Goal: Information Seeking & Learning: Learn about a topic

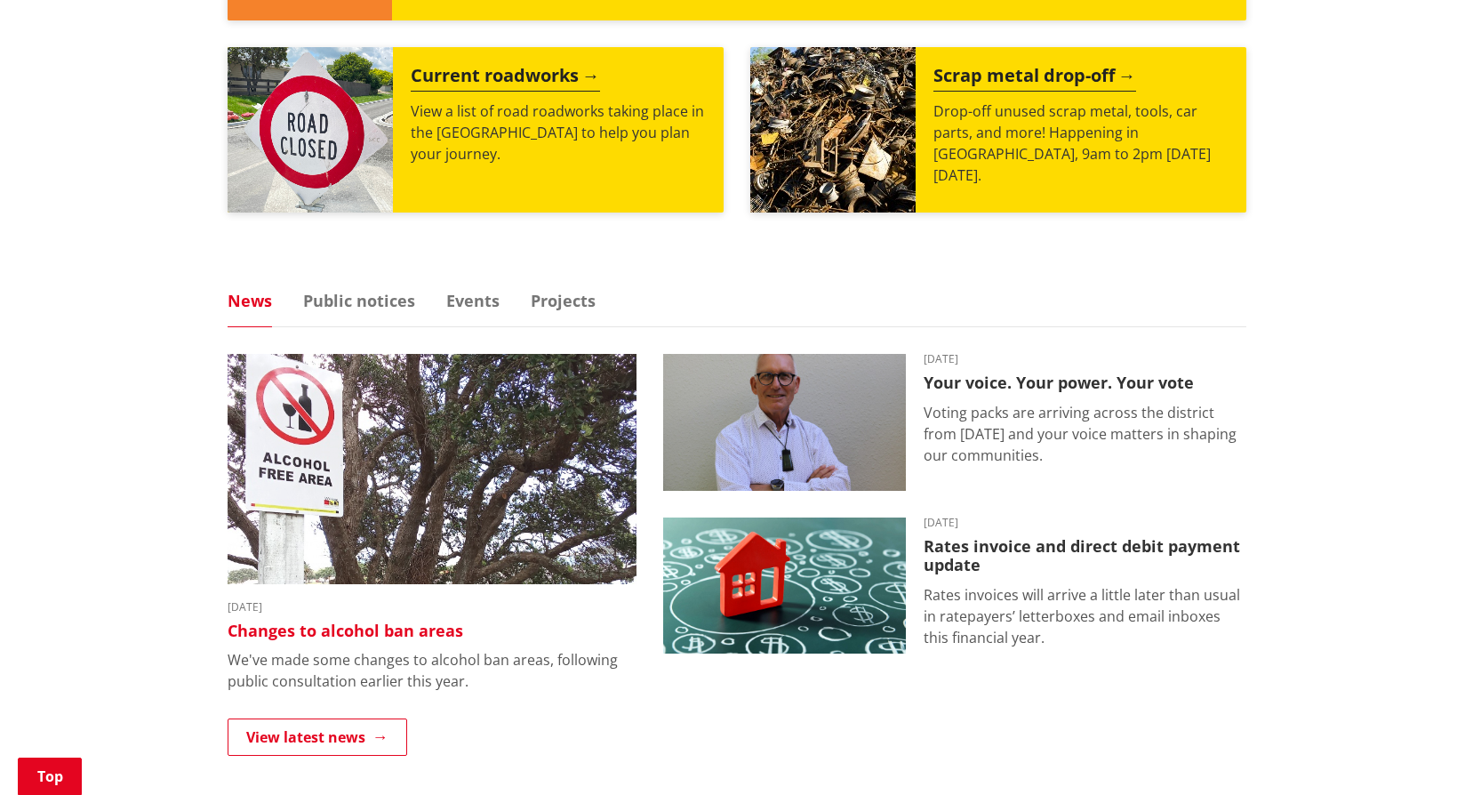
scroll to position [889, 0]
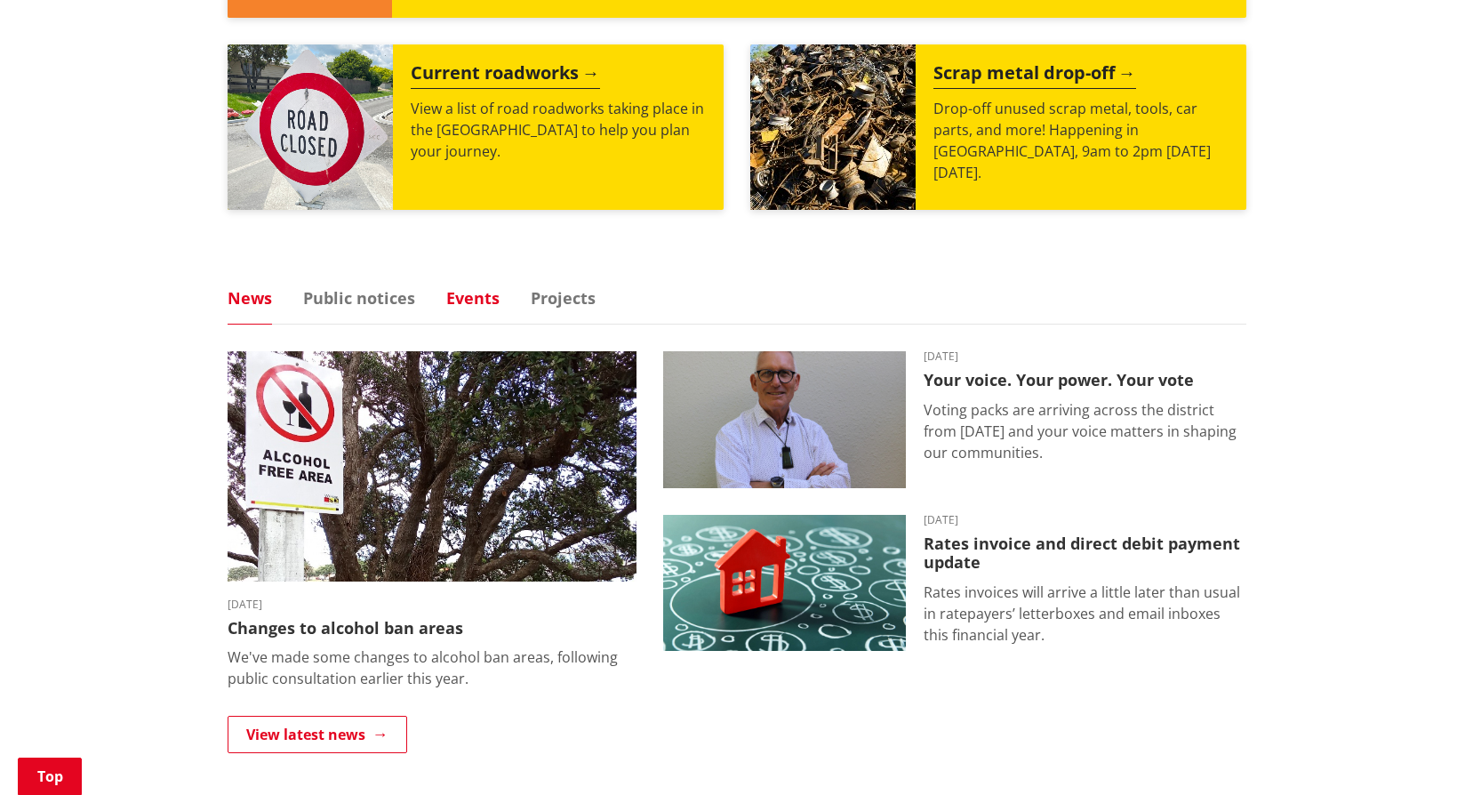
click at [487, 298] on link "Events" at bounding box center [472, 298] width 53 height 16
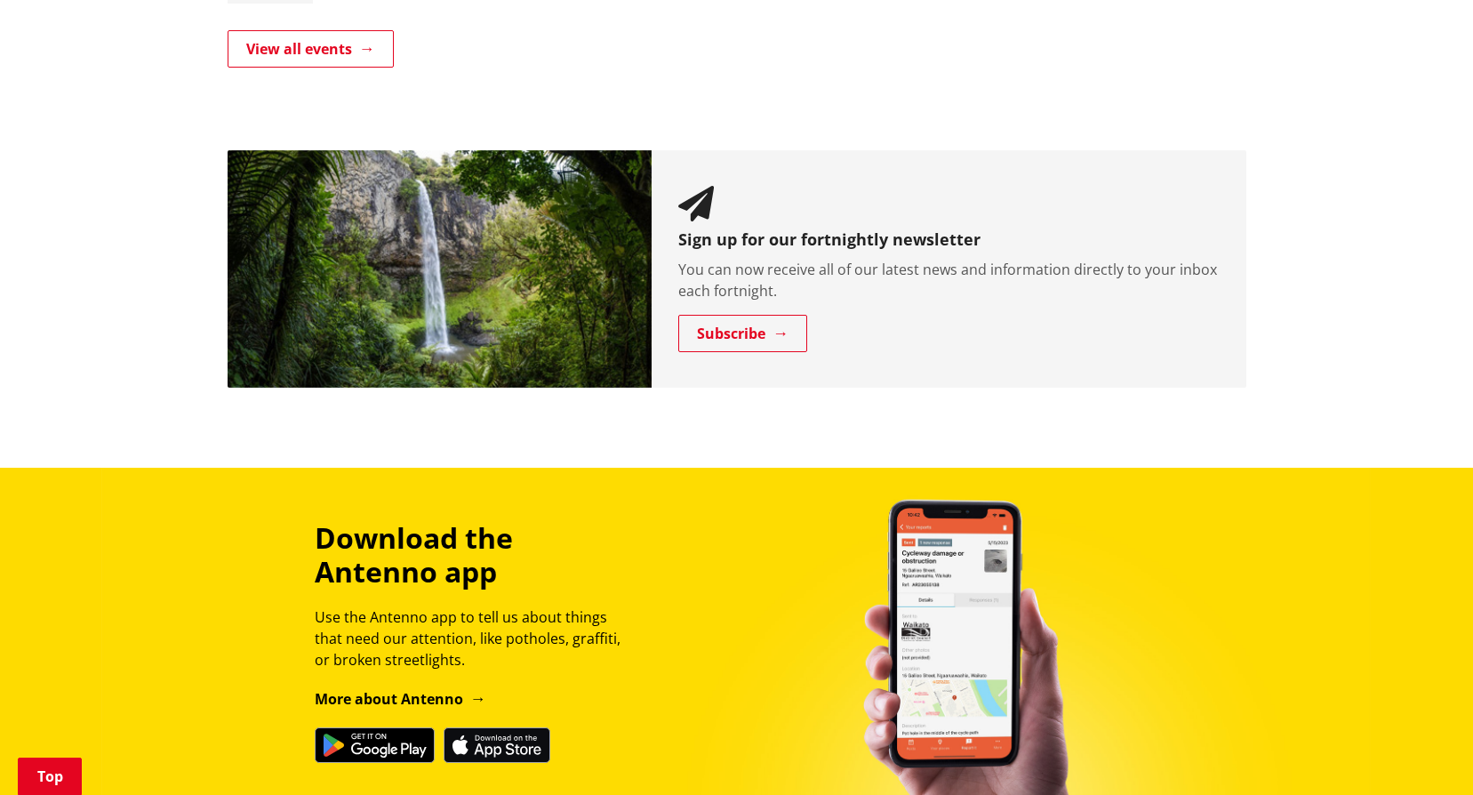
scroll to position [1512, 0]
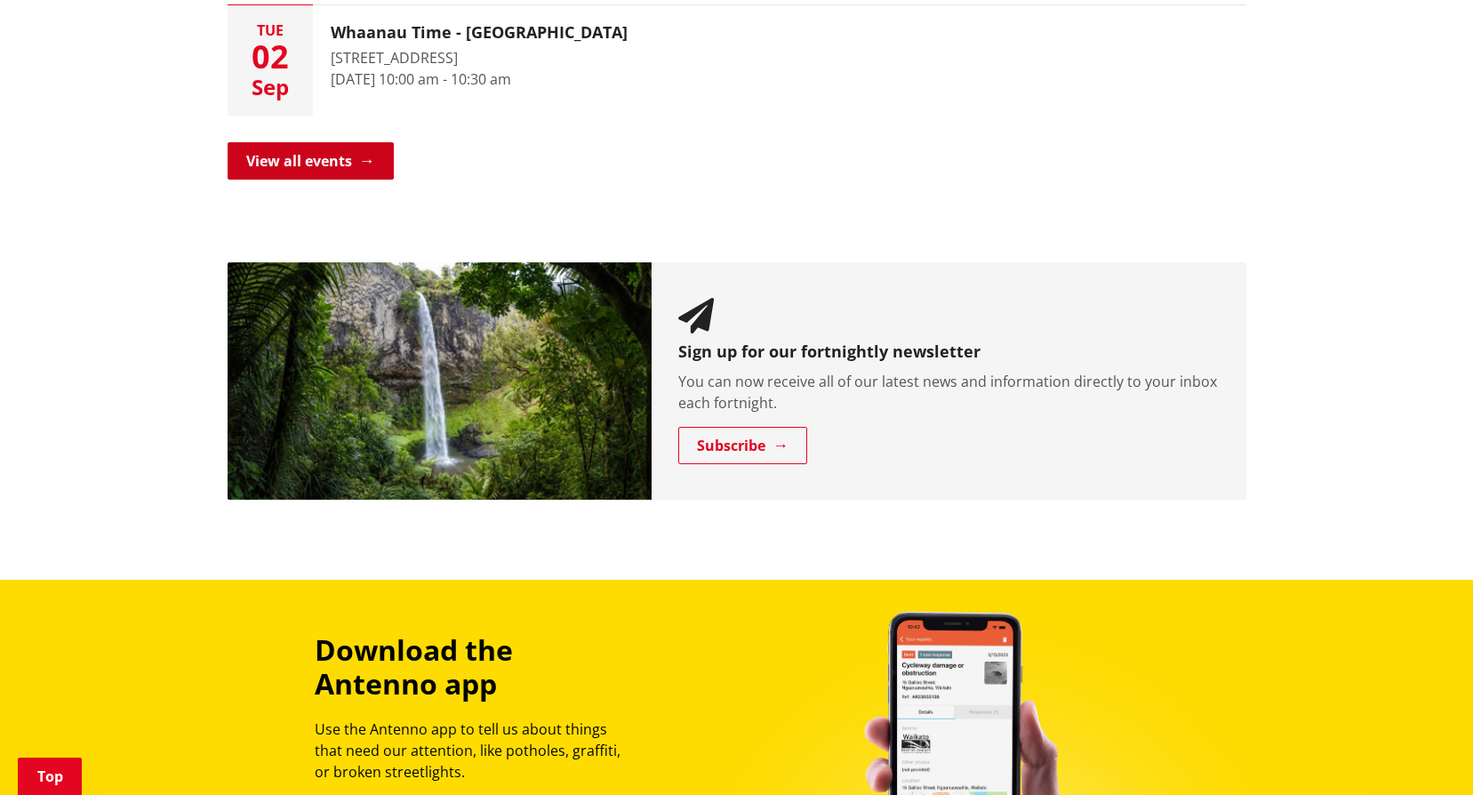
click at [366, 158] on link "View all events" at bounding box center [311, 160] width 166 height 37
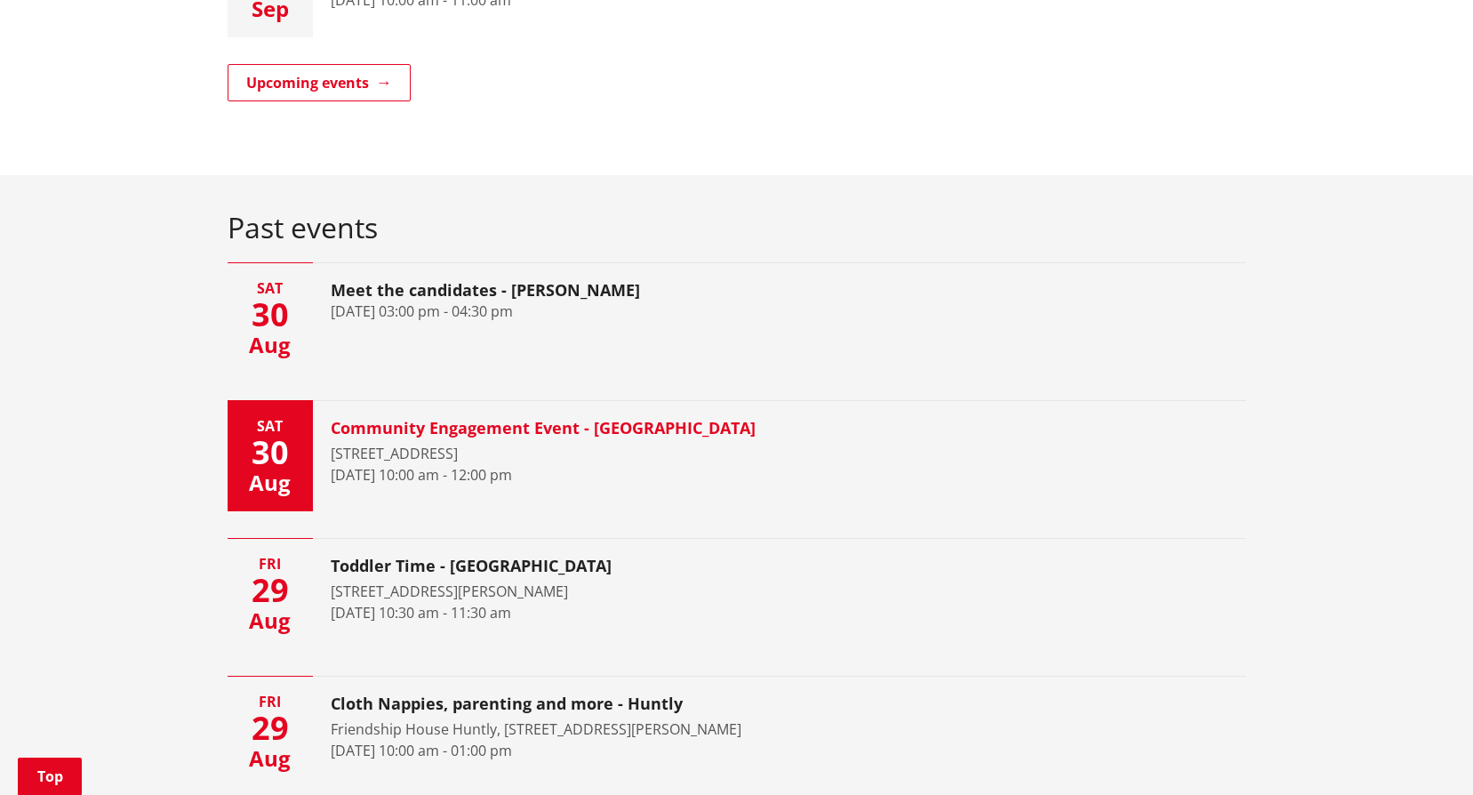
scroll to position [1067, 0]
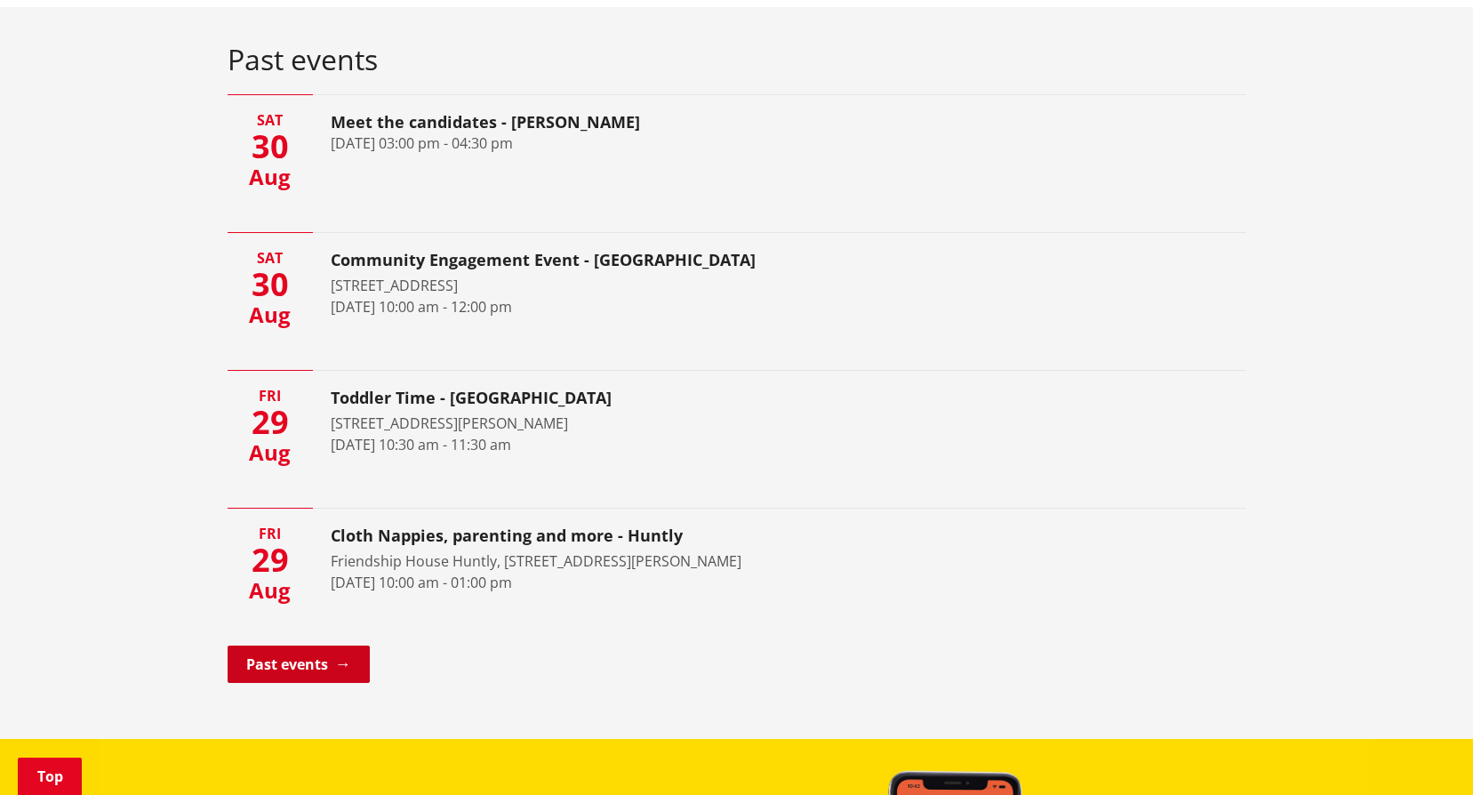
click at [317, 674] on link "Past events" at bounding box center [299, 664] width 142 height 37
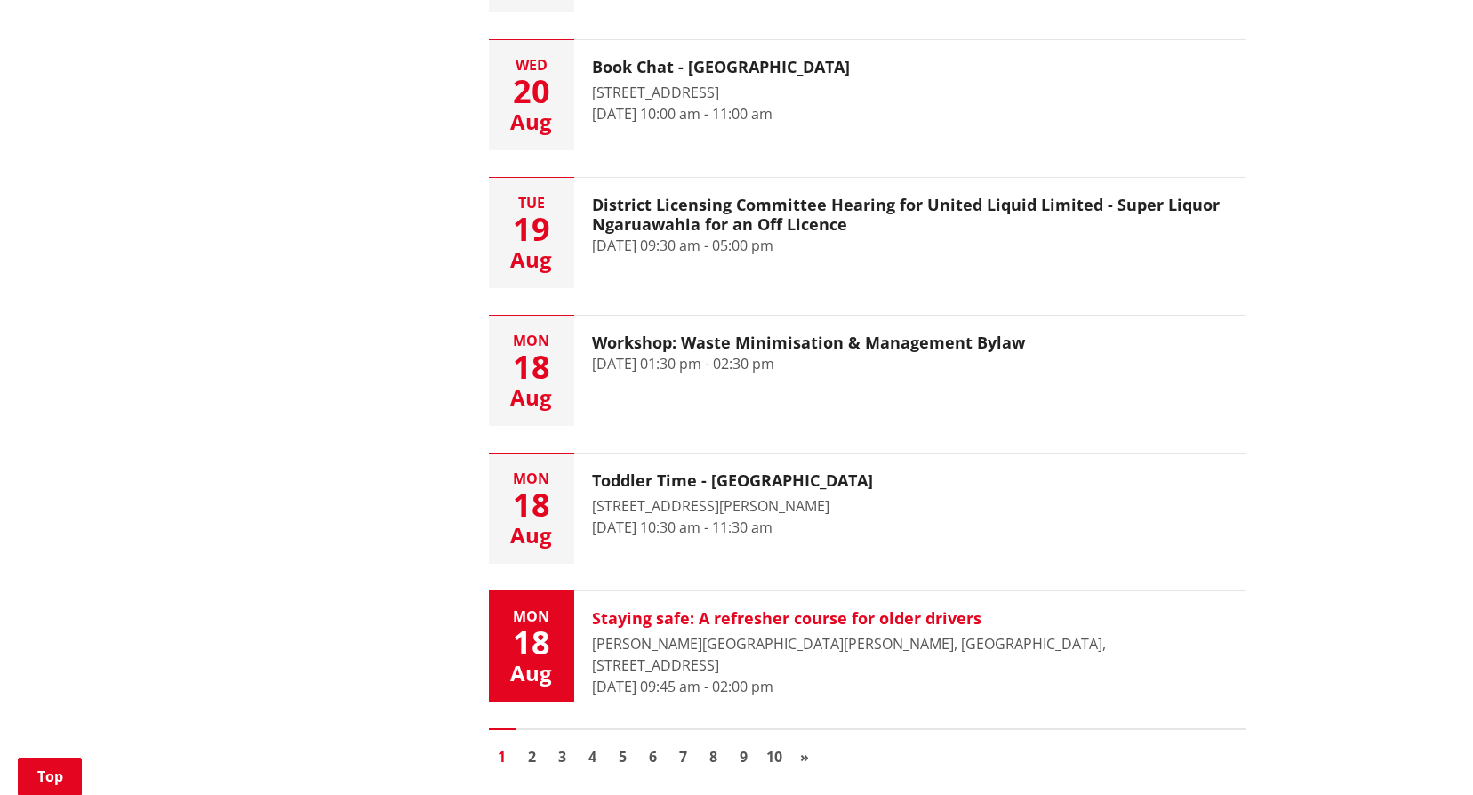
scroll to position [2490, 0]
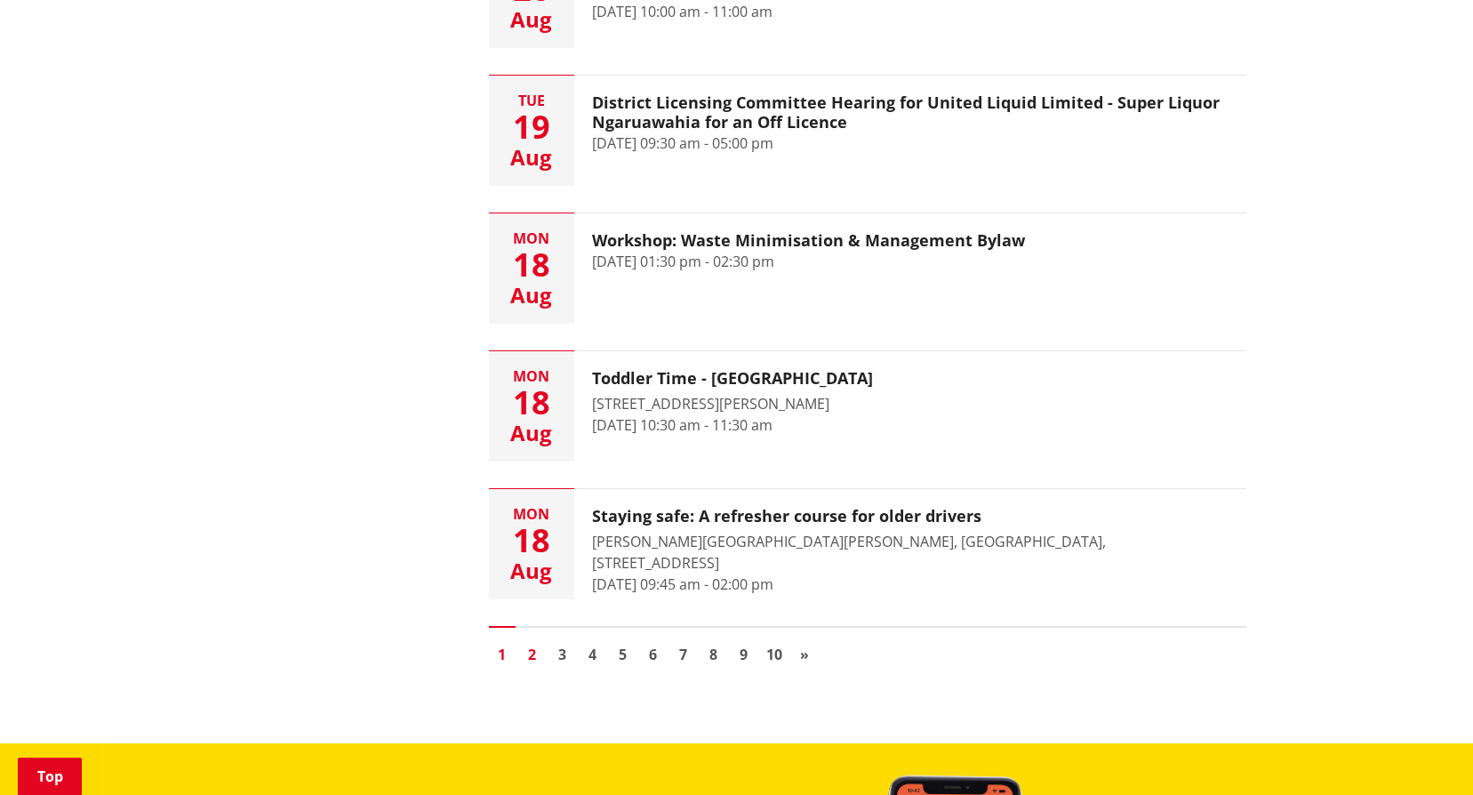
click at [536, 654] on link "2" at bounding box center [532, 654] width 27 height 27
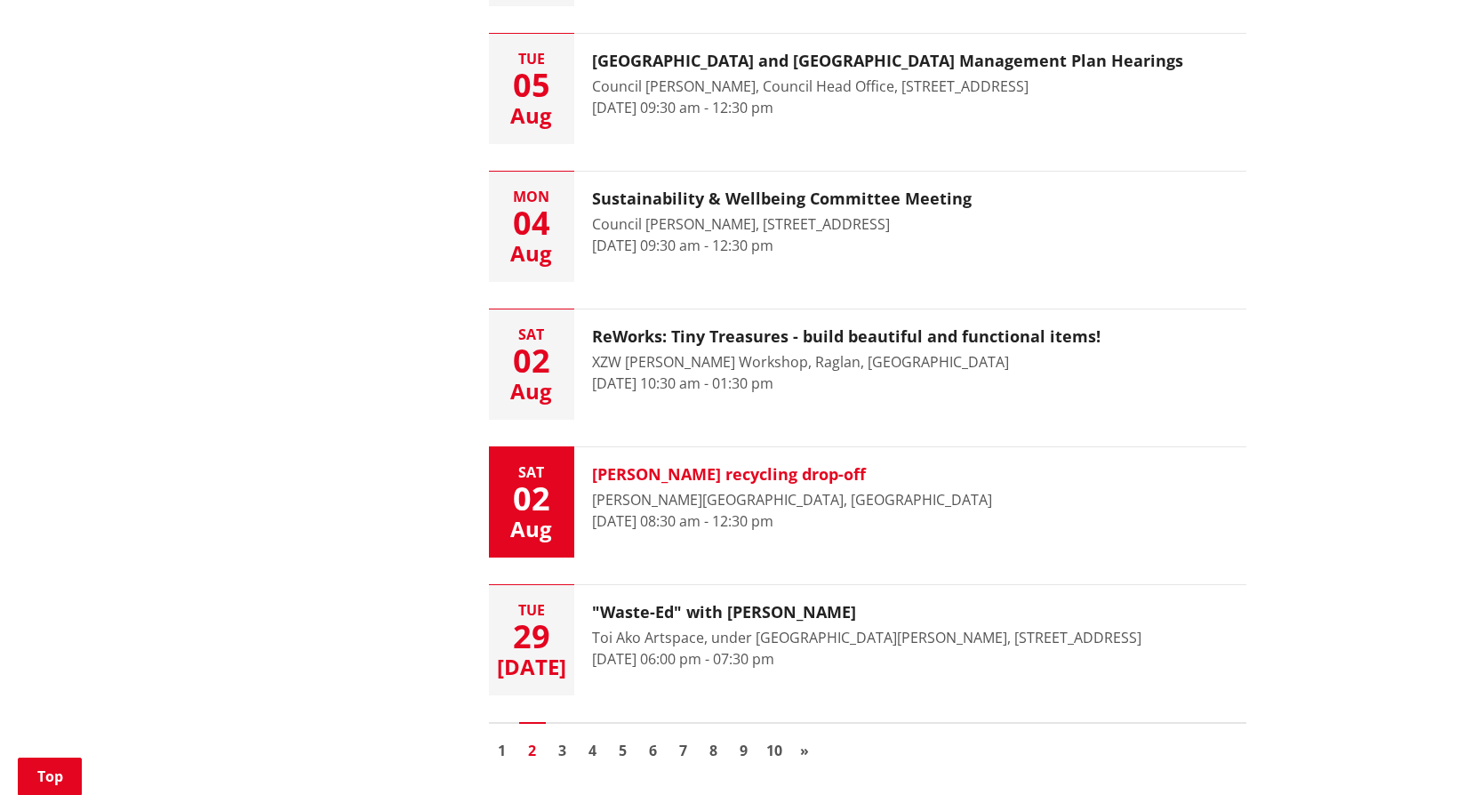
scroll to position [2490, 0]
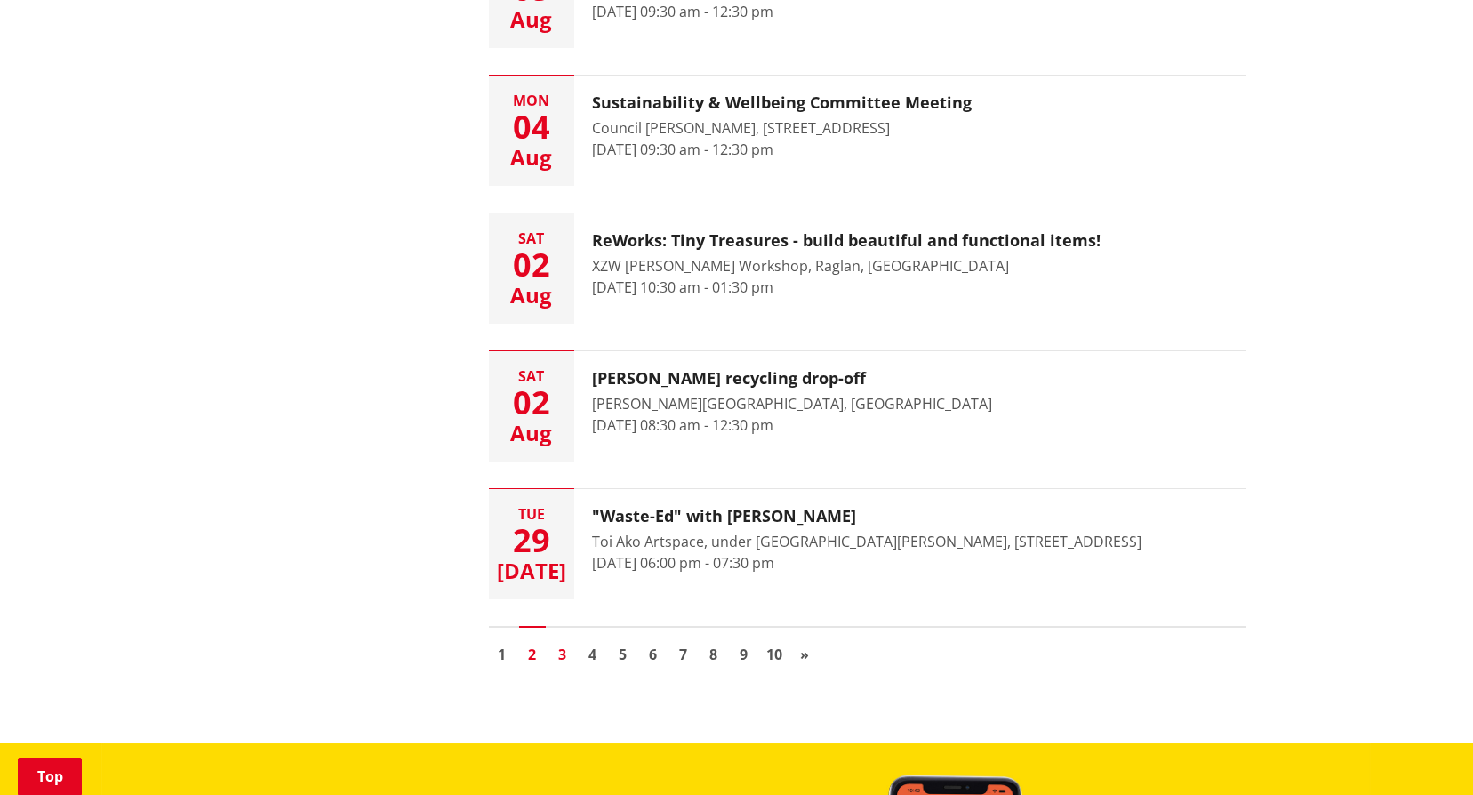
click at [565, 654] on link "3" at bounding box center [563, 654] width 27 height 27
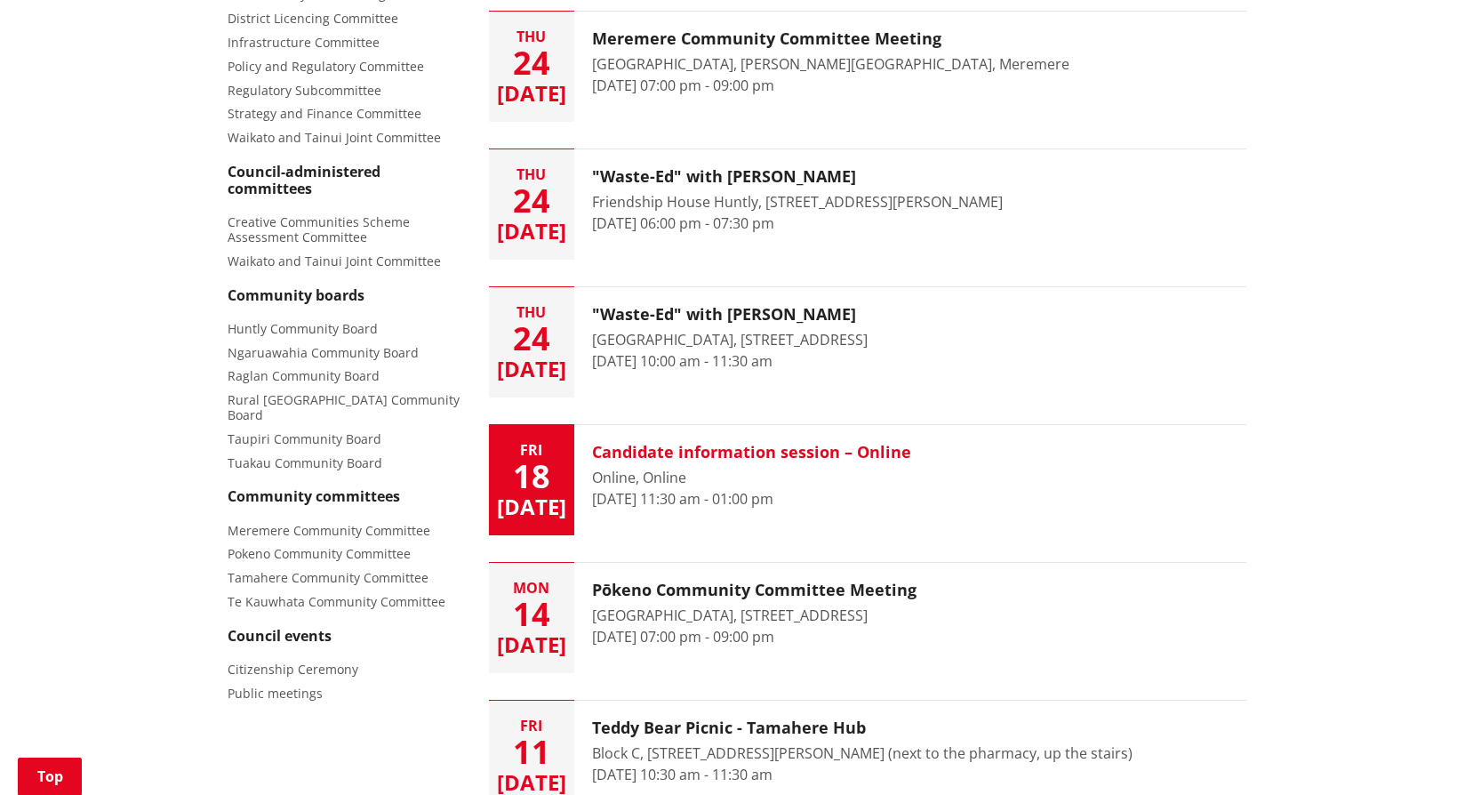
scroll to position [622, 0]
